Goal: Transaction & Acquisition: Purchase product/service

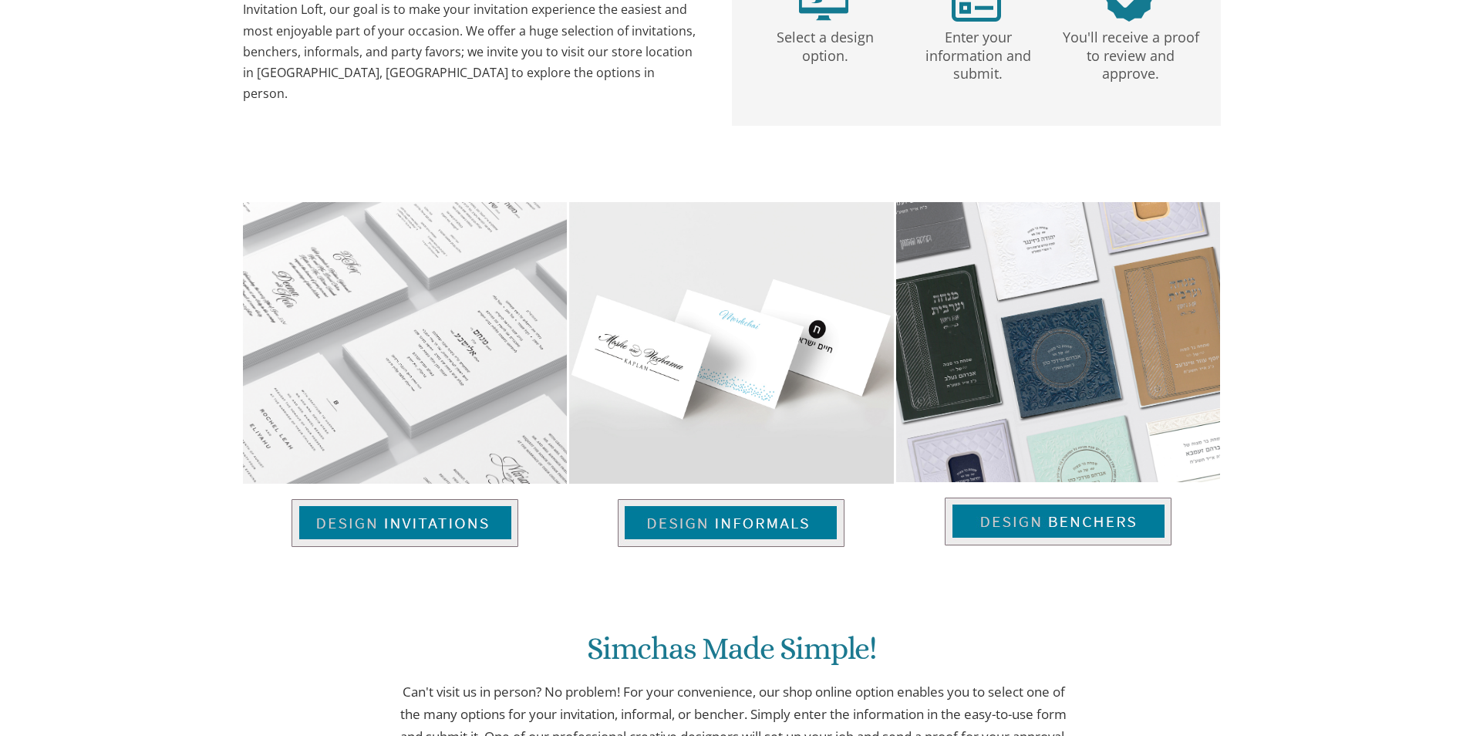
scroll to position [463, 0]
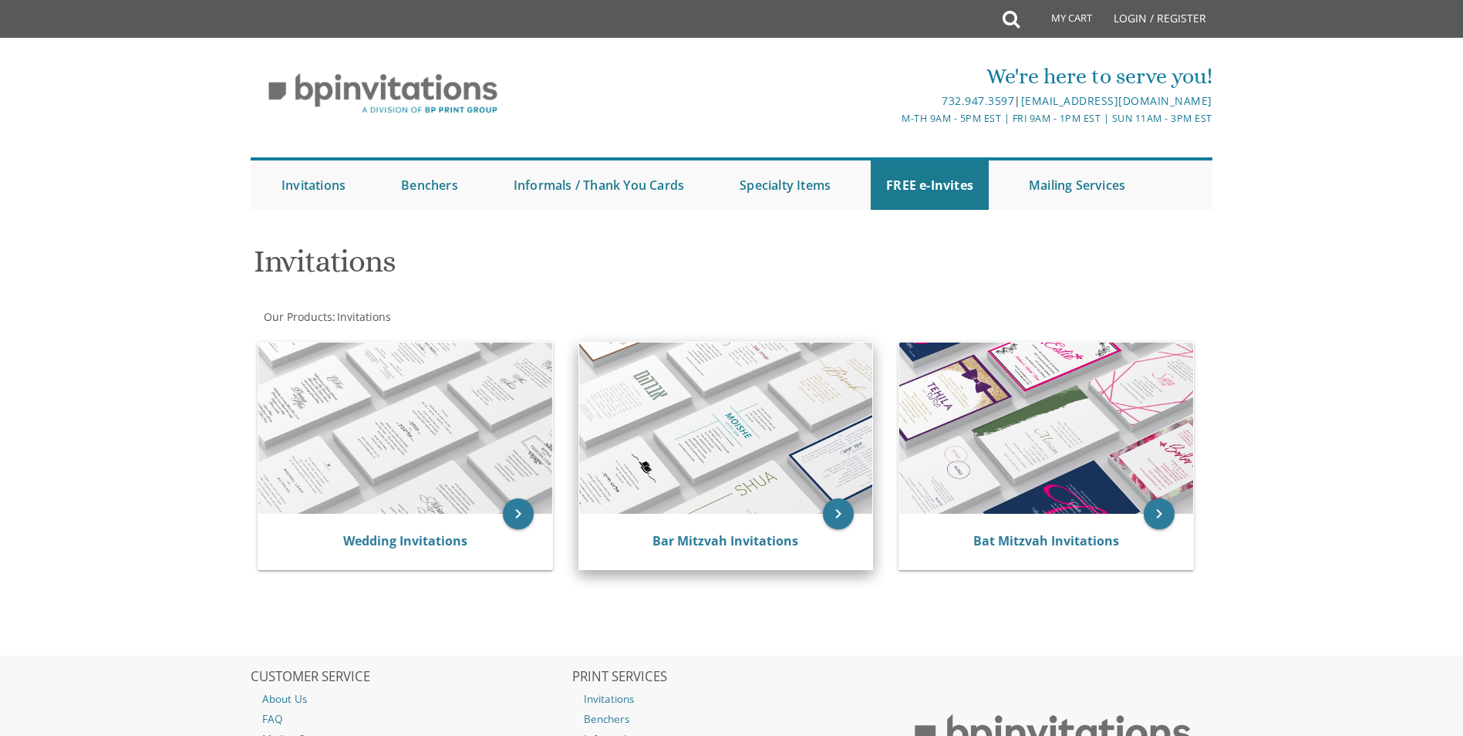
click at [787, 521] on div "Bar Mitzvah Invitations" at bounding box center [726, 542] width 294 height 56
click at [840, 515] on icon "keyboard_arrow_right" at bounding box center [838, 513] width 31 height 31
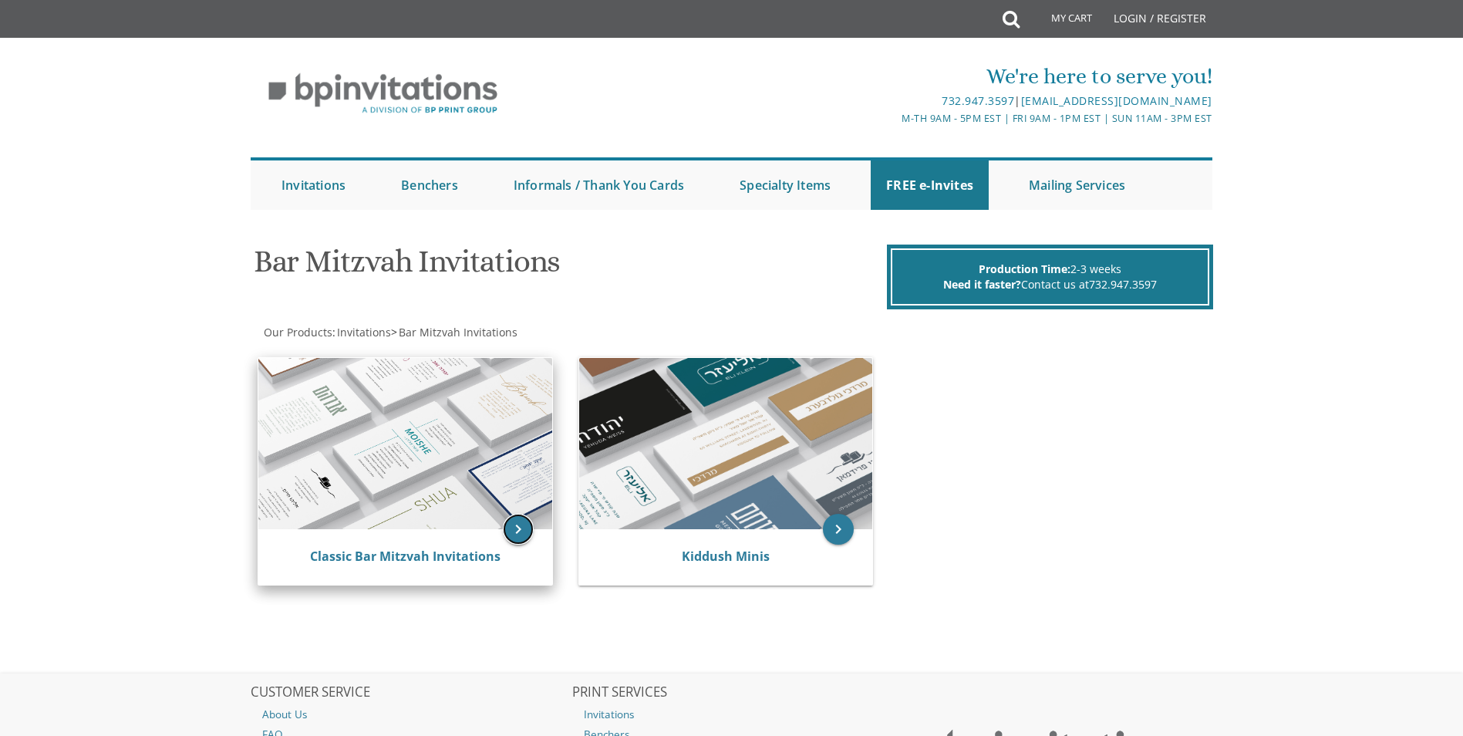
click at [511, 530] on icon "keyboard_arrow_right" at bounding box center [518, 529] width 31 height 31
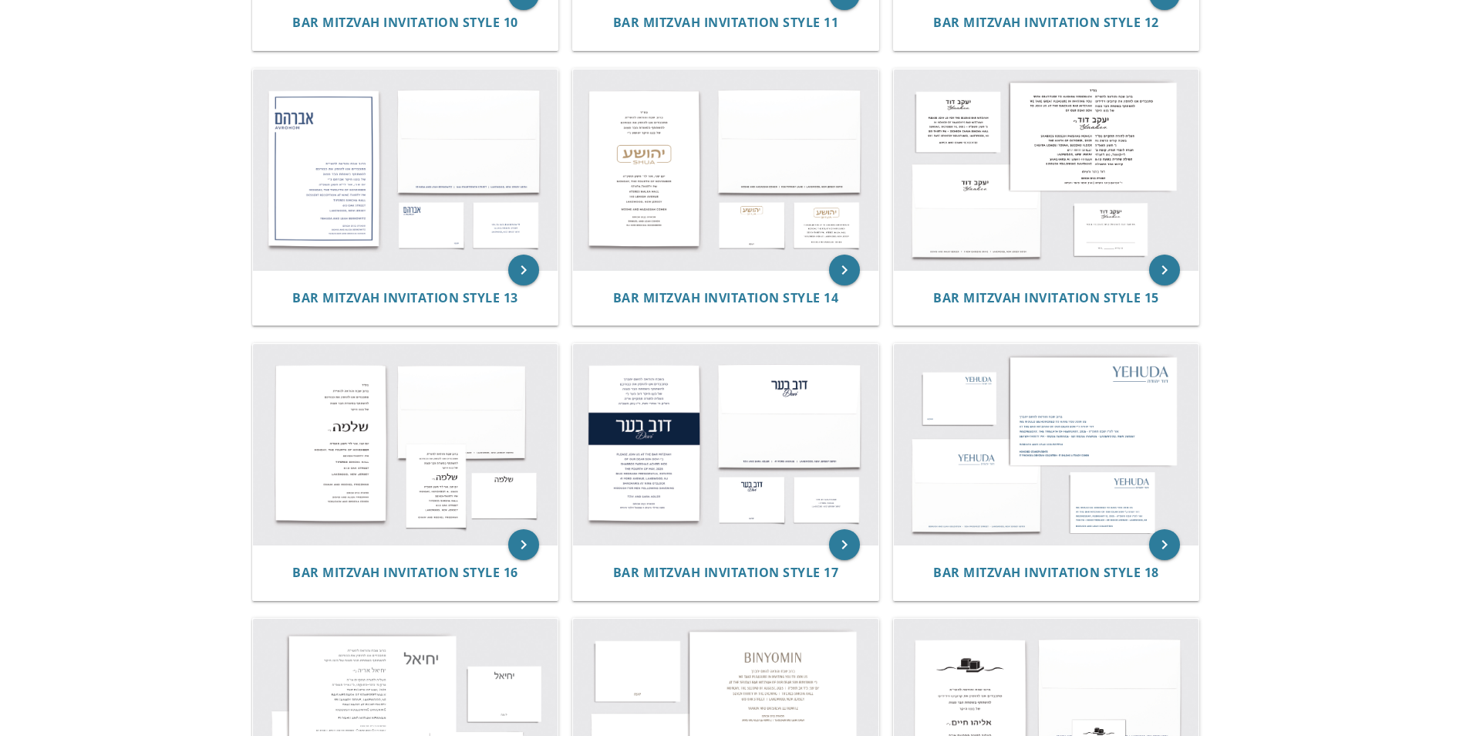
scroll to position [1388, 0]
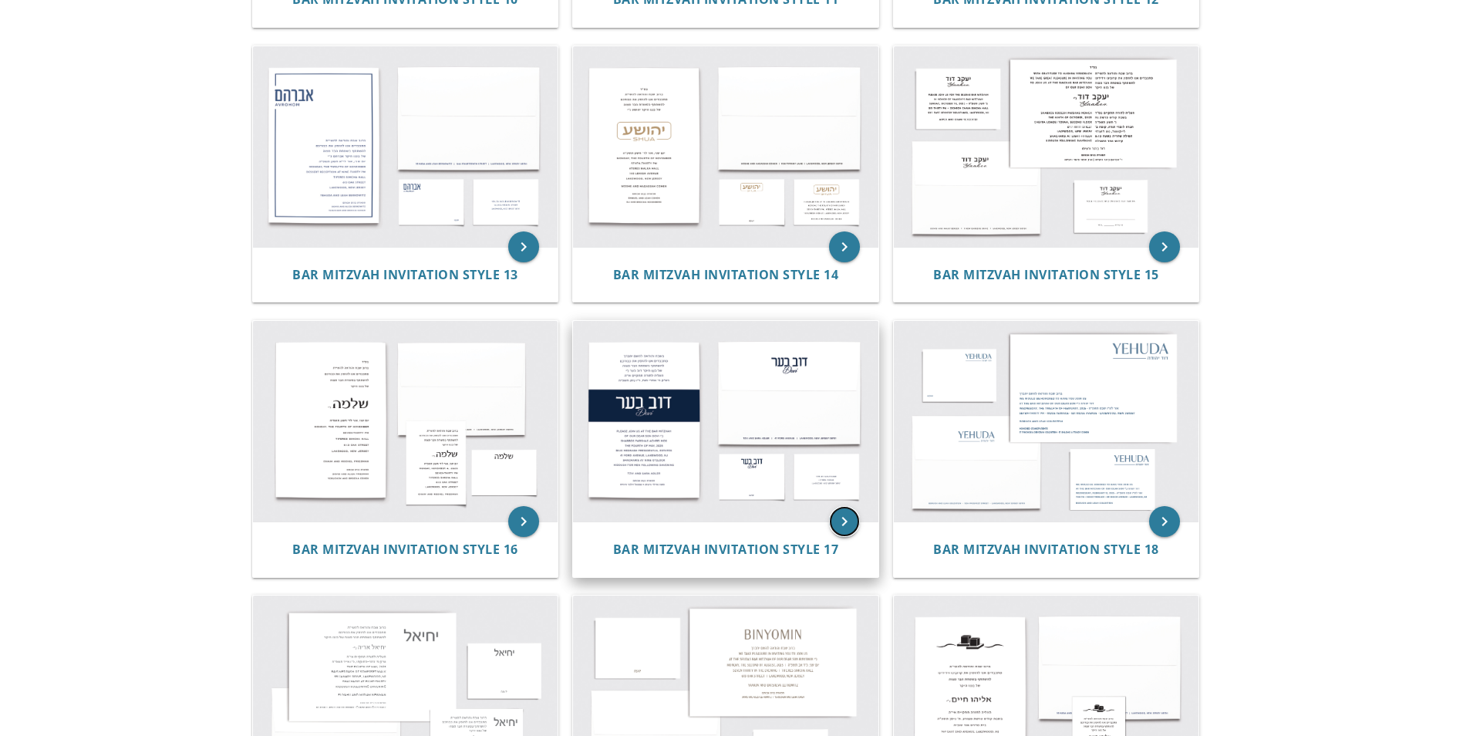
click at [836, 524] on icon "keyboard_arrow_right" at bounding box center [844, 521] width 31 height 31
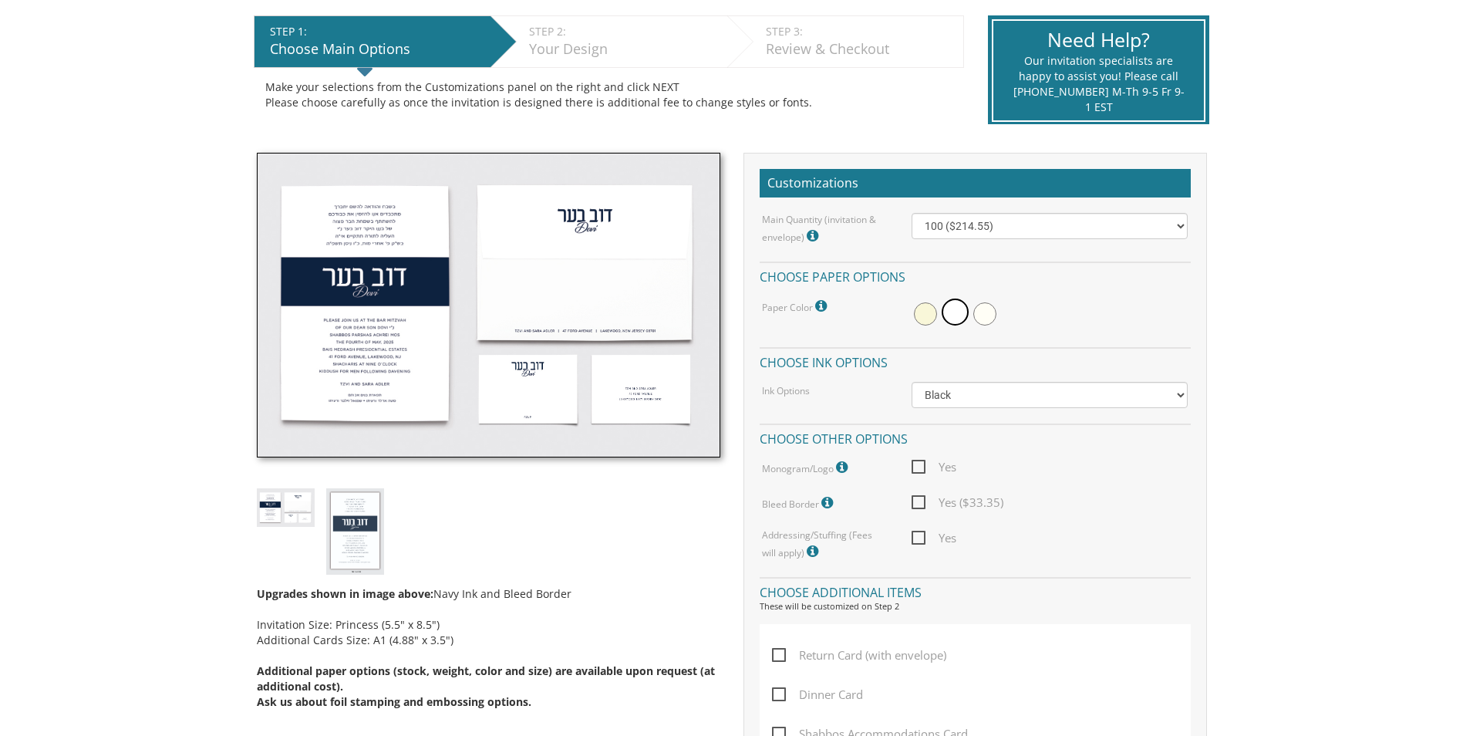
scroll to position [386, 0]
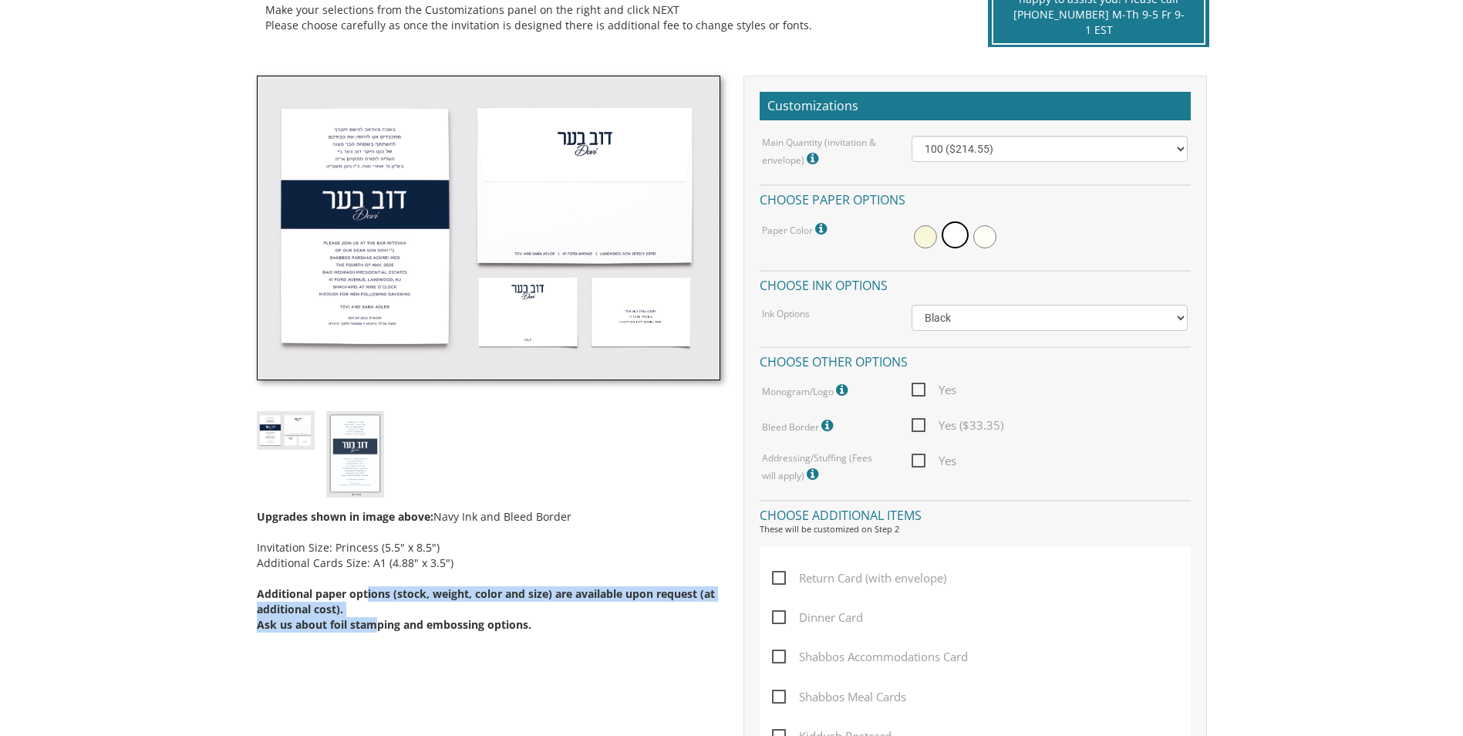
drag, startPoint x: 369, startPoint y: 596, endPoint x: 372, endPoint y: 642, distance: 46.4
click at [372, 642] on div "Upgrades shown in image above: Navy Ink and Bleed Border Invitation Size: Princ…" at bounding box center [488, 360] width 487 height 568
drag, startPoint x: 372, startPoint y: 642, endPoint x: 330, endPoint y: 618, distance: 48.7
click at [330, 618] on span "Ask us about foil stamping and embossing options." at bounding box center [394, 624] width 275 height 15
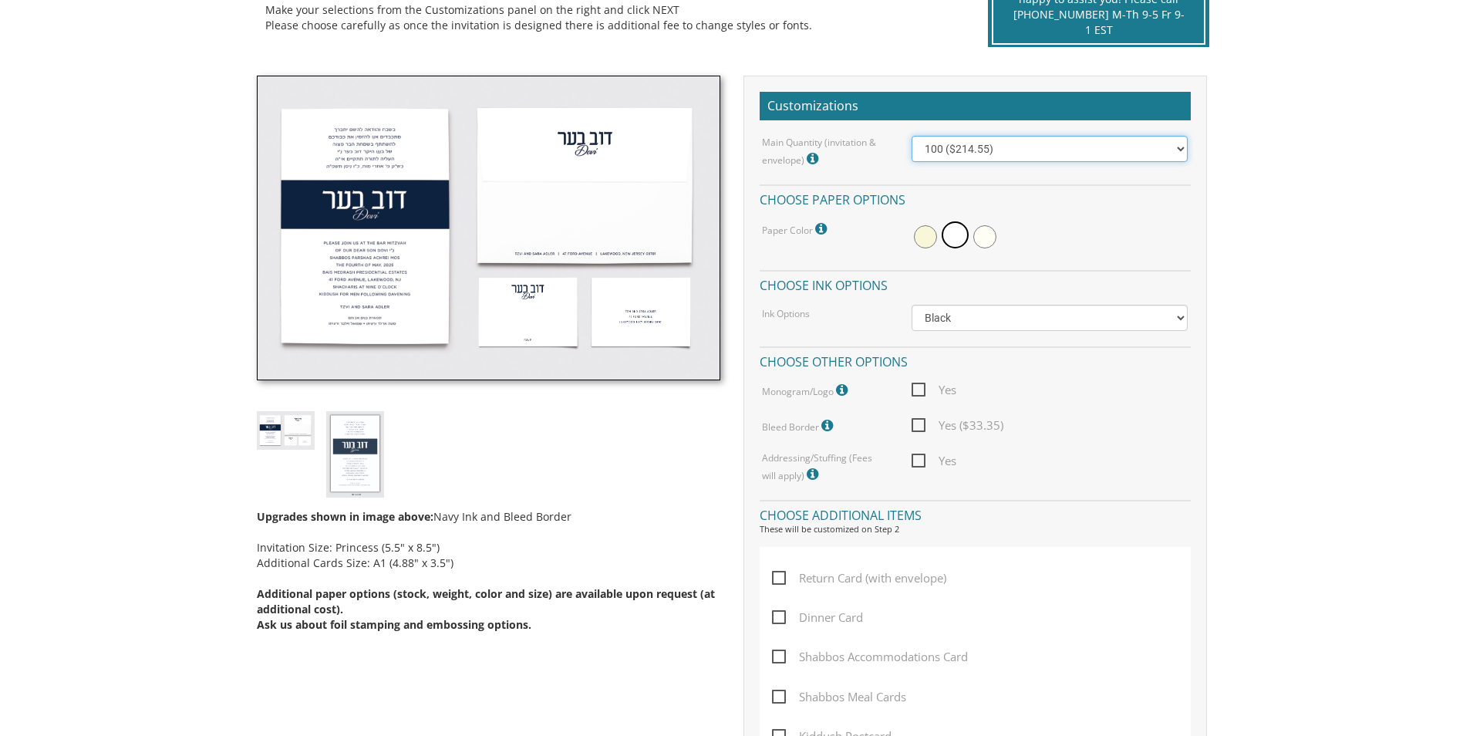
click at [1009, 149] on select "100 ($214.55) 200 ($254.60) 300 ($294.25) 400 ($333.55) 500 ($373.90) 600 ($413…" at bounding box center [1050, 149] width 276 height 26
click at [665, 538] on div "Upgrades shown in image above: Navy Ink and Bleed Border Invitation Size: Princ…" at bounding box center [488, 564] width 463 height 135
drag, startPoint x: 822, startPoint y: 457, endPoint x: 765, endPoint y: 458, distance: 57.1
click at [765, 458] on label "Addressing/Stuffing (Fees will apply) Additional Fees will apply. Please speak …" at bounding box center [825, 467] width 126 height 33
click at [768, 457] on label "Addressing/Stuffing (Fees will apply) Additional Fees will apply. Please speak …" at bounding box center [825, 467] width 126 height 33
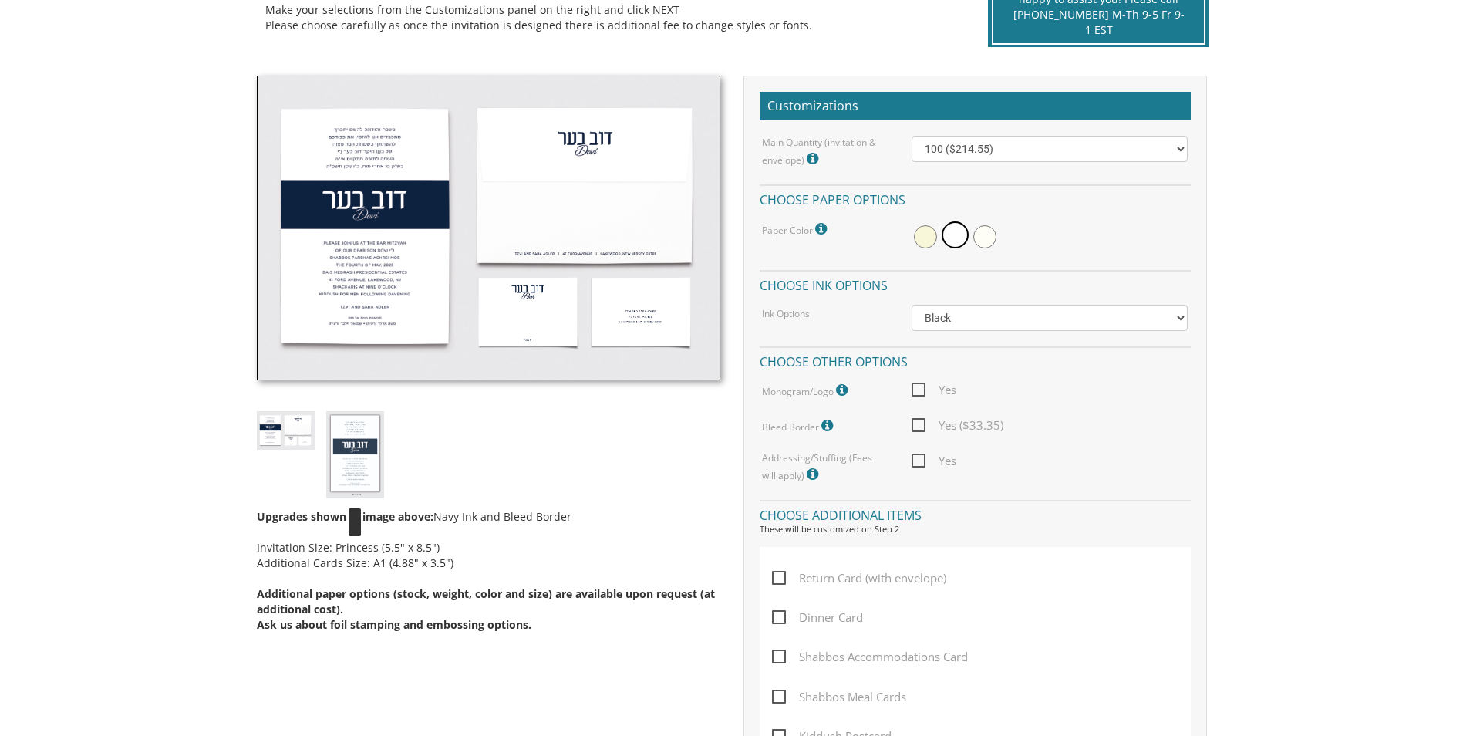
click at [357, 473] on img at bounding box center [355, 454] width 58 height 86
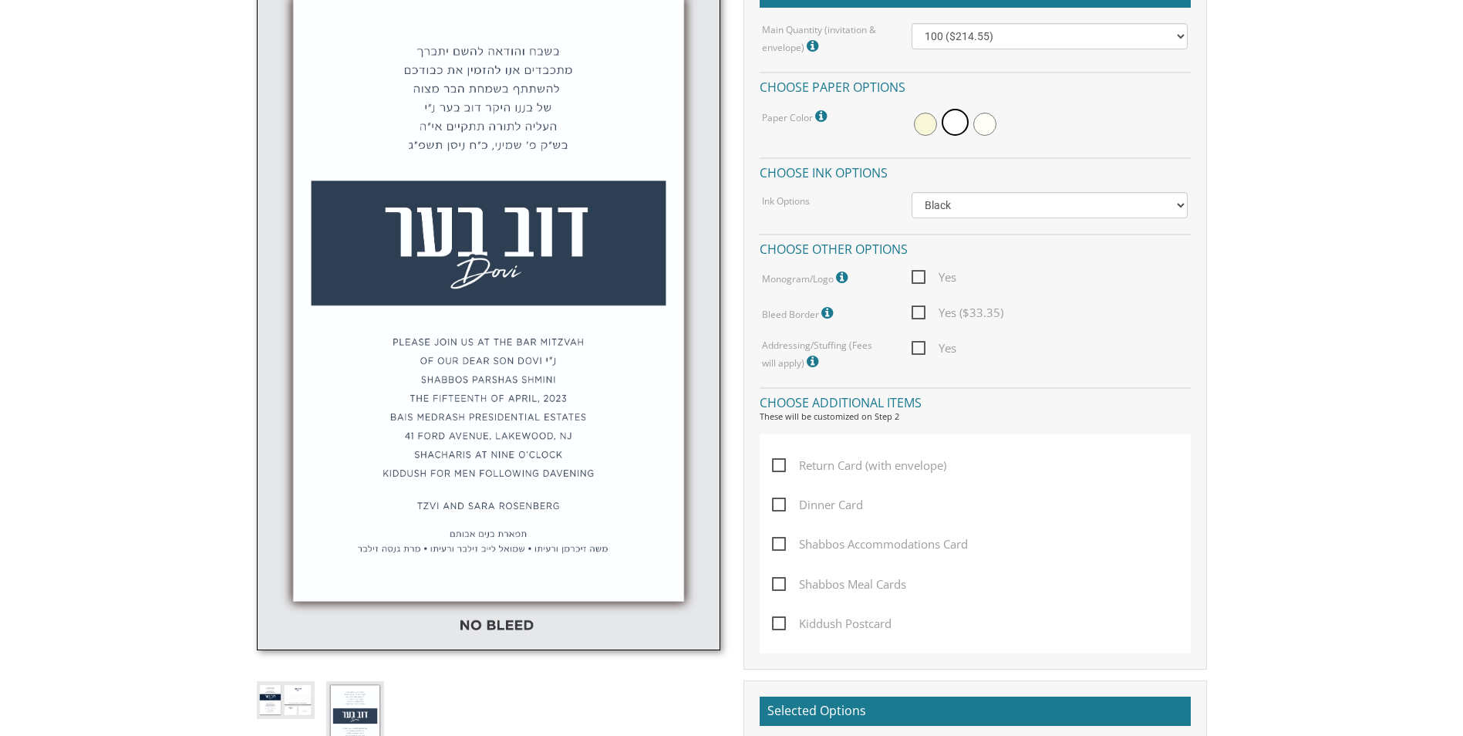
scroll to position [540, 0]
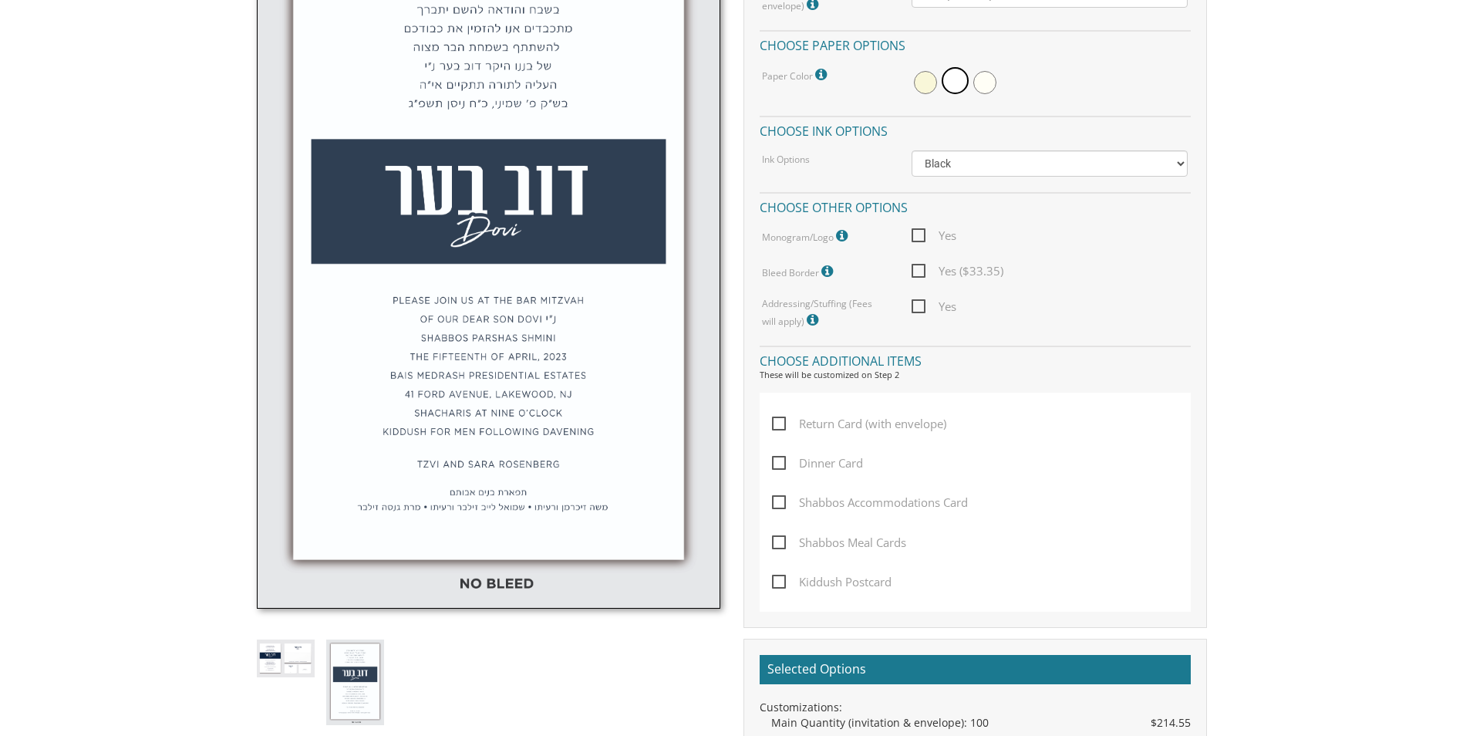
click at [282, 664] on img at bounding box center [286, 658] width 58 height 38
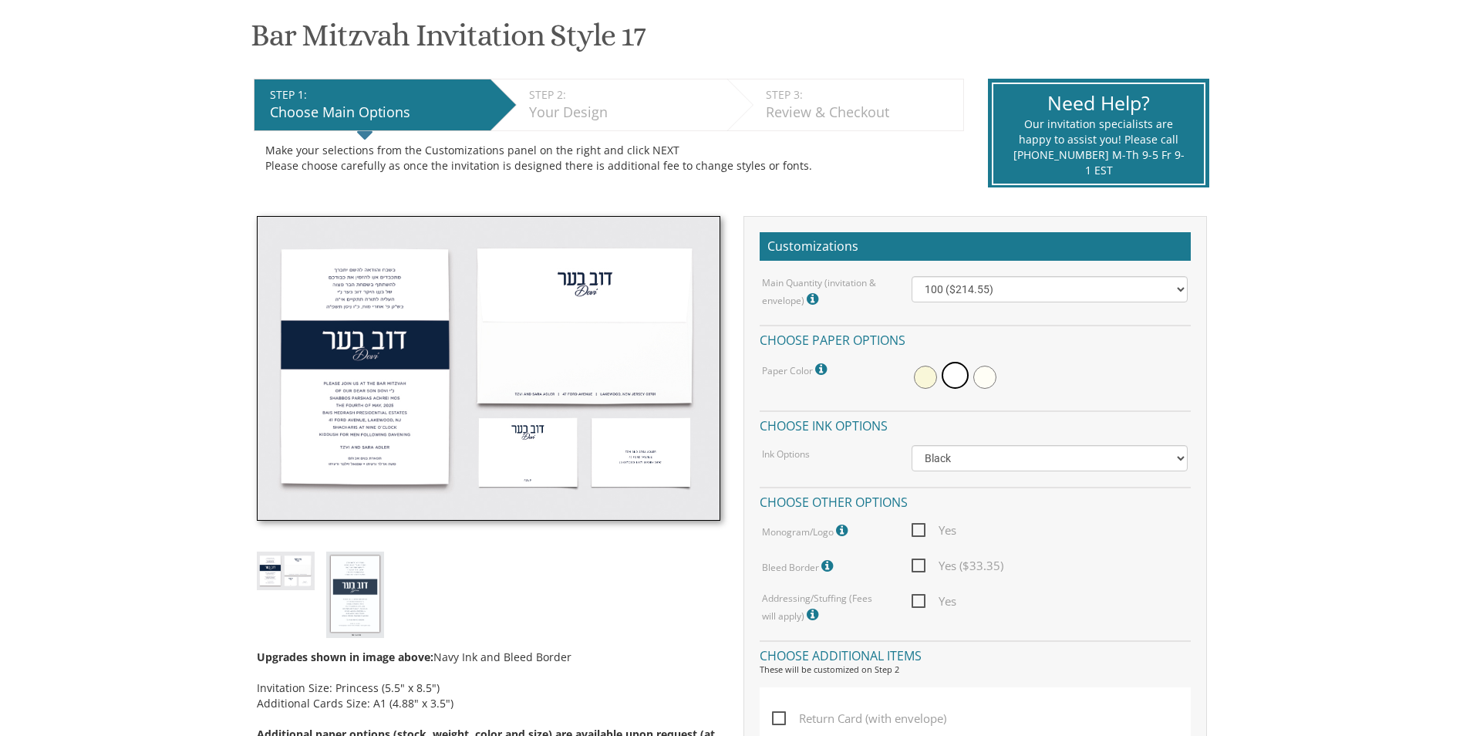
scroll to position [231, 0]
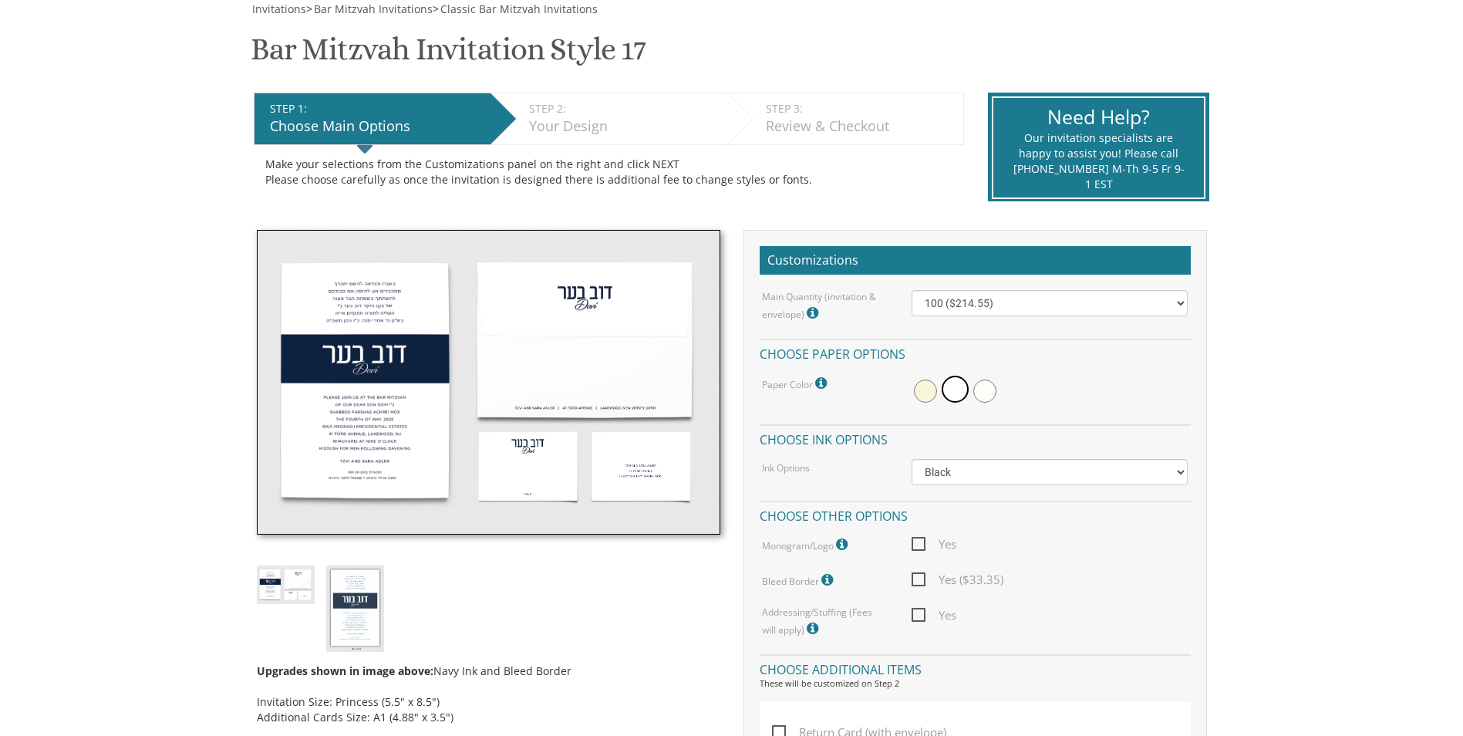
click at [511, 474] on img at bounding box center [488, 382] width 463 height 305
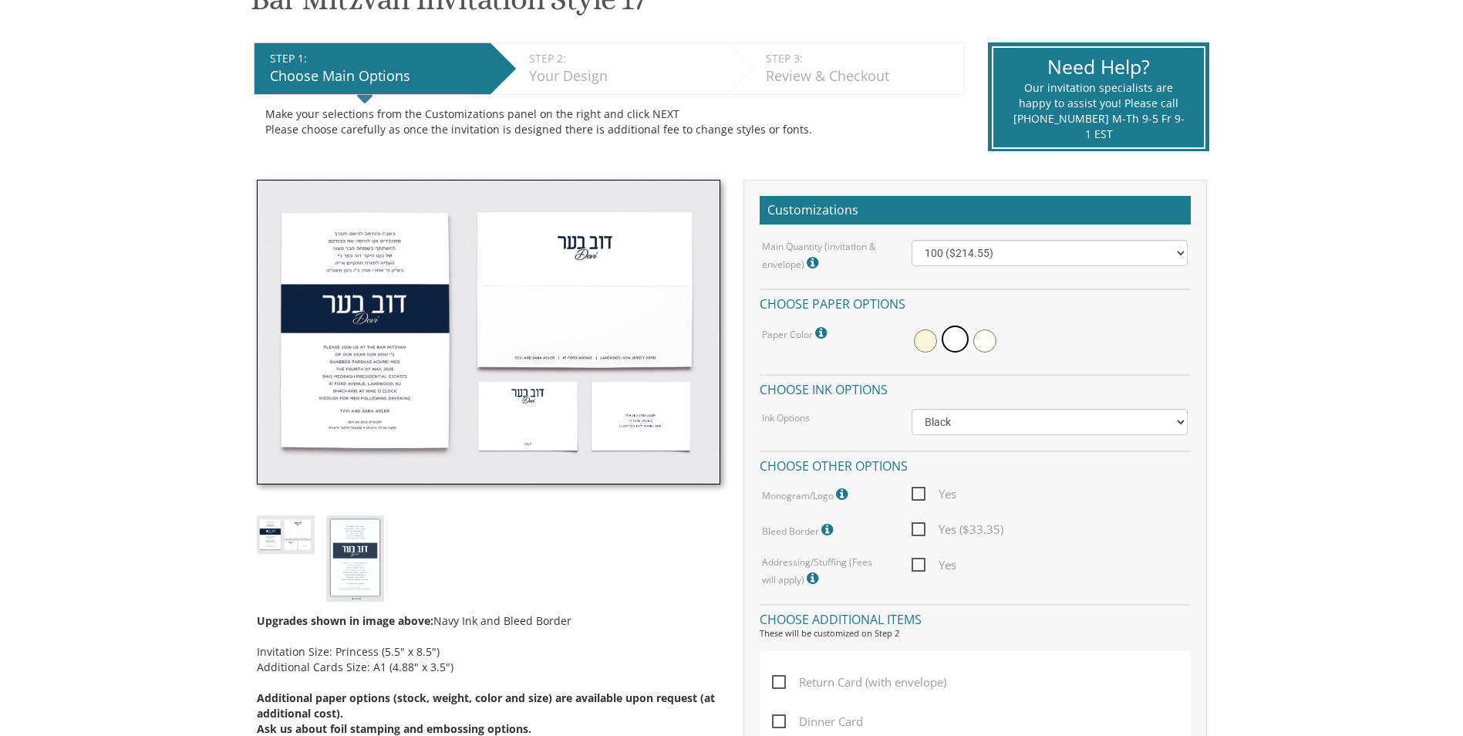
scroll to position [308, 0]
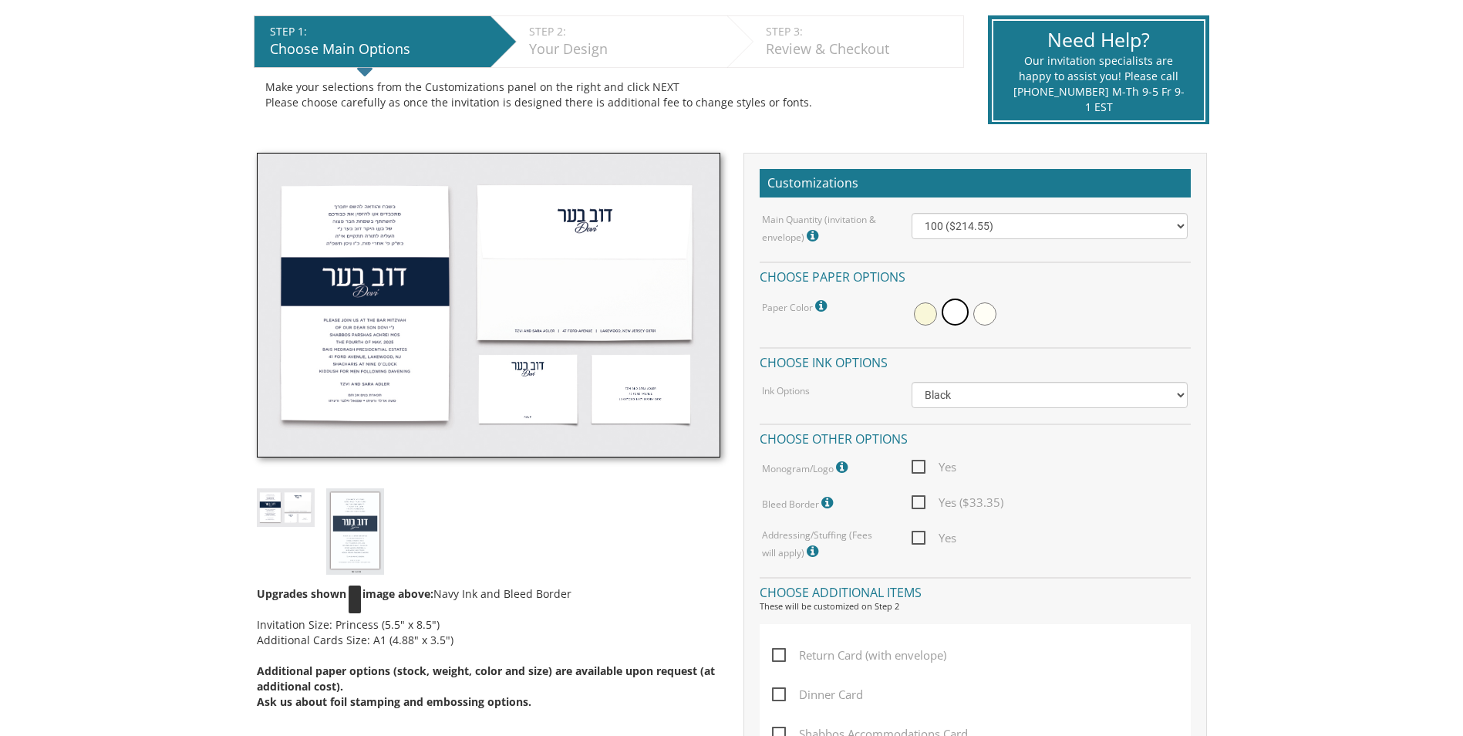
click at [360, 543] on img at bounding box center [355, 531] width 58 height 86
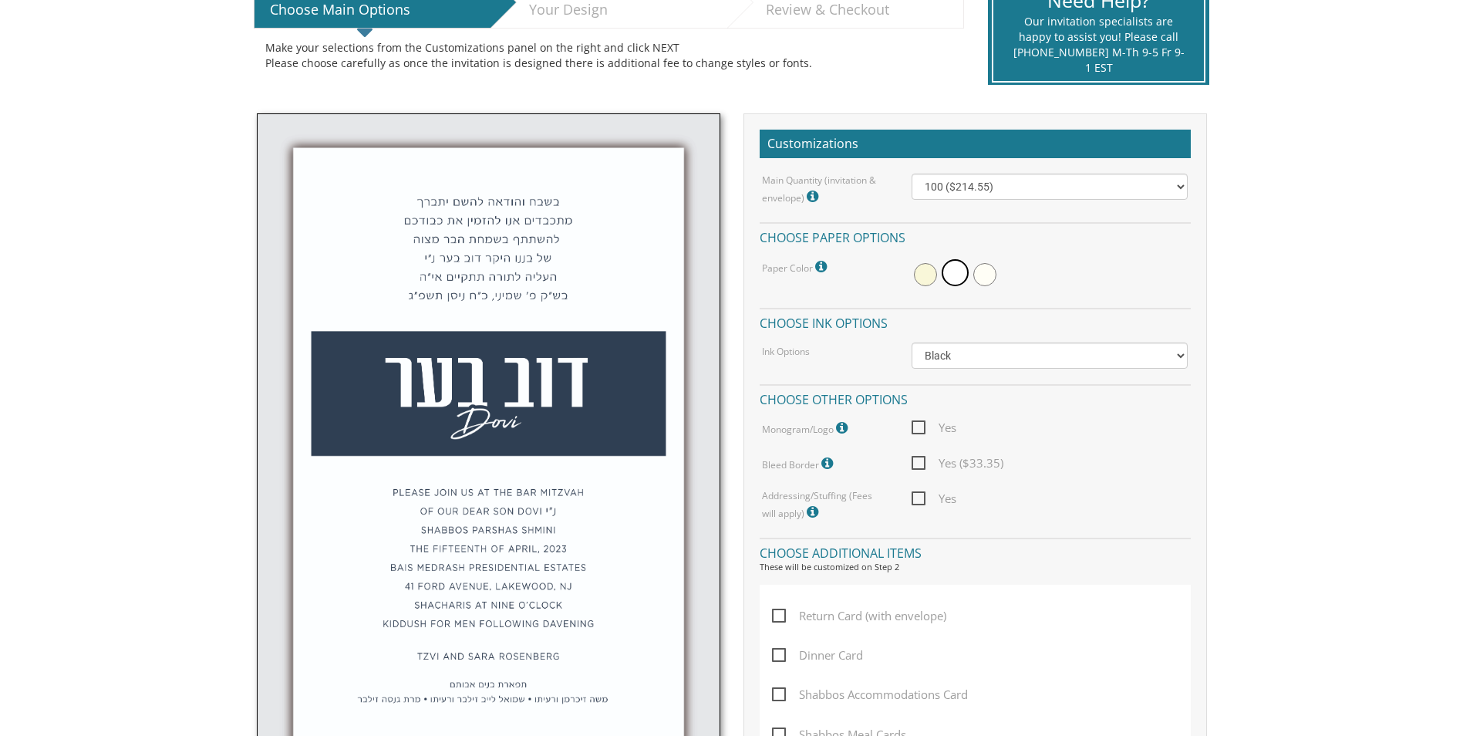
scroll to position [386, 0]
